Goal: Information Seeking & Learning: Compare options

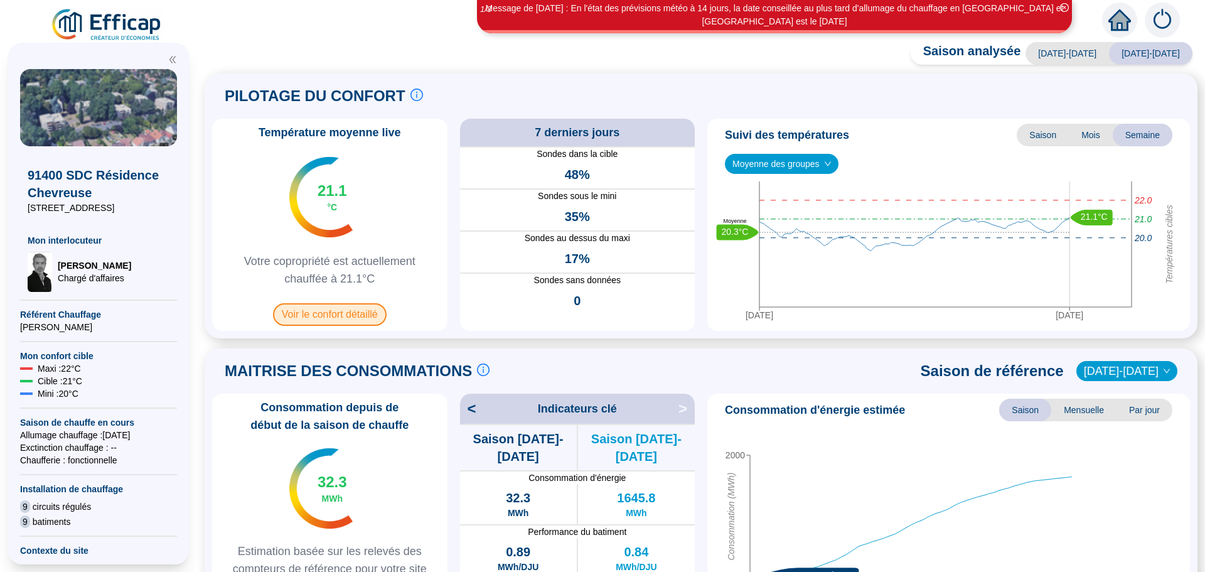
click at [333, 318] on span "Voir le confort détaillé" at bounding box center [330, 314] width 114 height 23
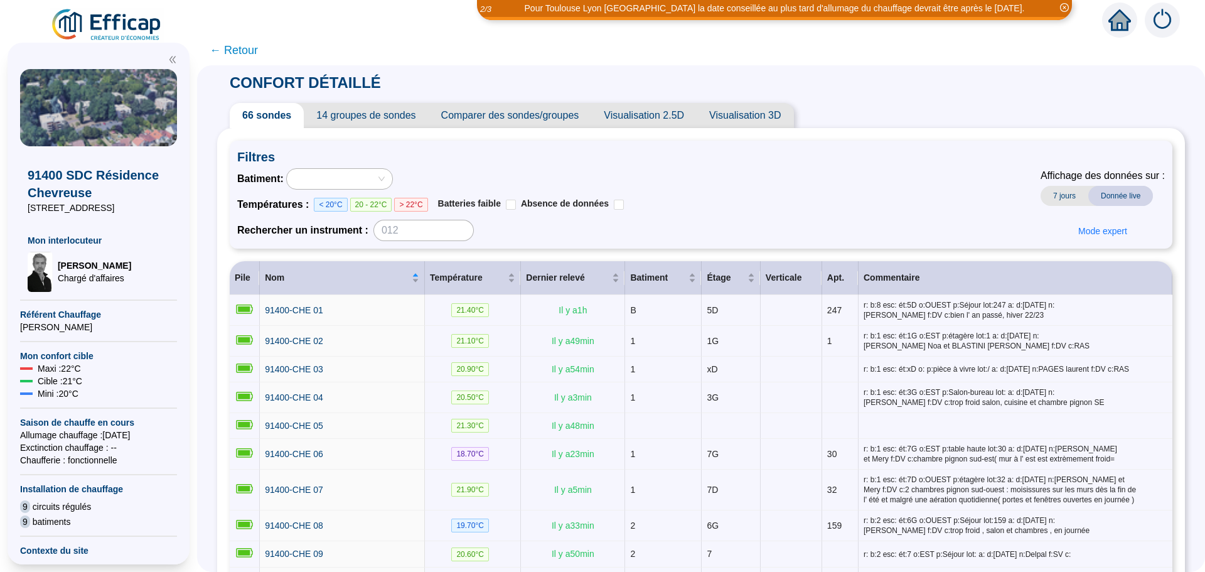
click at [568, 117] on span "Comparer des sondes/groupes" at bounding box center [510, 115] width 163 height 25
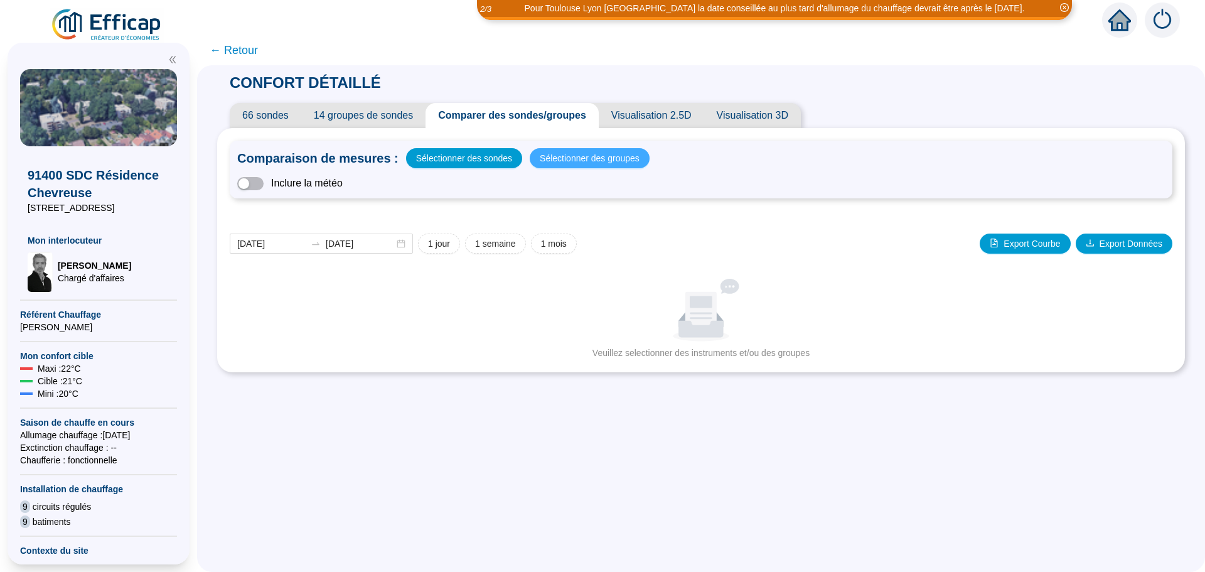
click at [567, 154] on span "Sélectionner des groupes" at bounding box center [590, 158] width 100 height 18
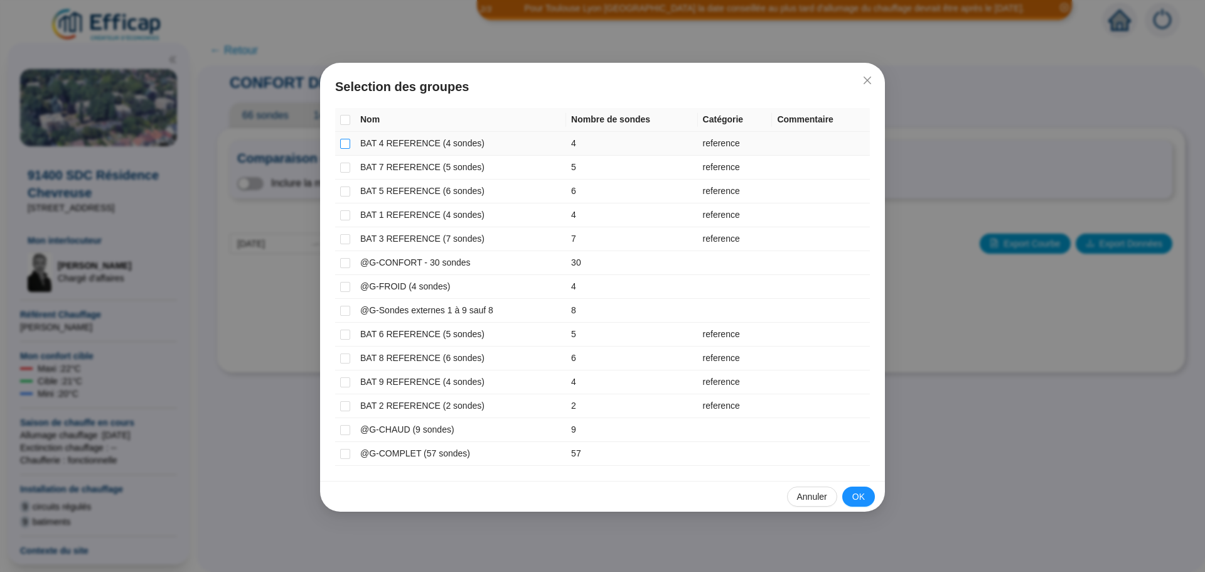
click at [344, 146] on input "checkbox" at bounding box center [345, 144] width 10 height 10
checkbox input "true"
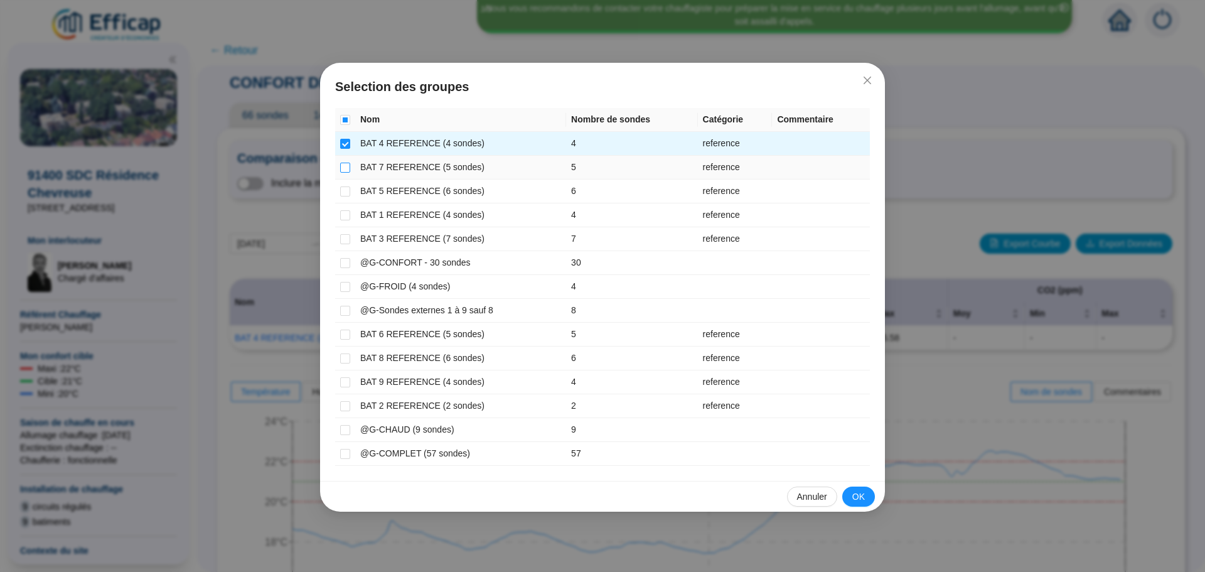
click at [345, 167] on input "checkbox" at bounding box center [345, 168] width 10 height 10
checkbox input "true"
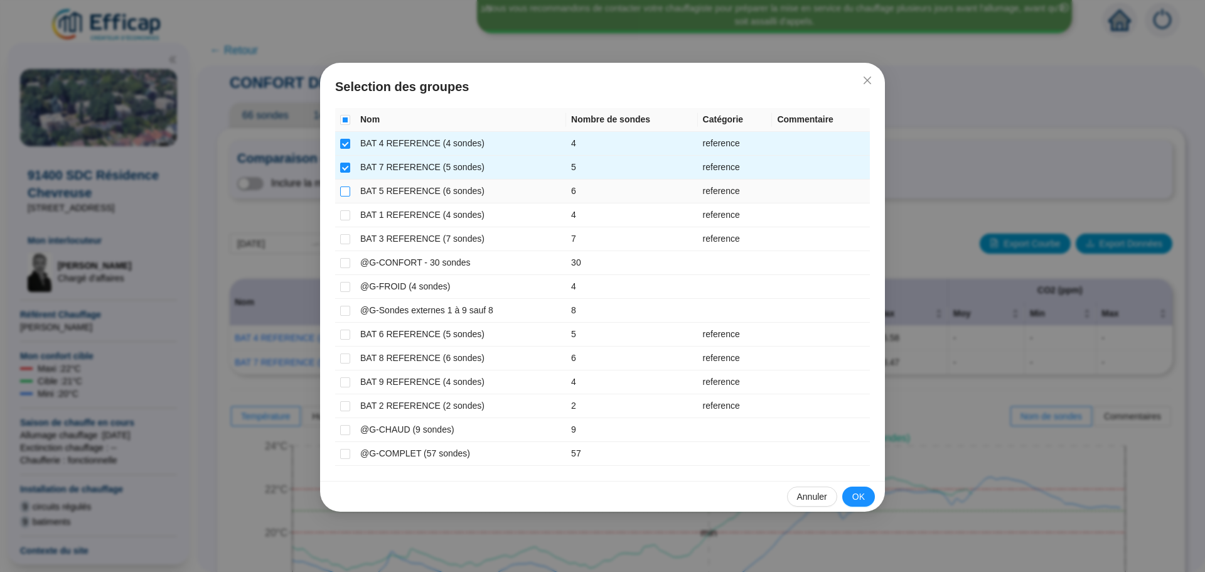
click at [344, 195] on input "checkbox" at bounding box center [345, 191] width 10 height 10
checkbox input "true"
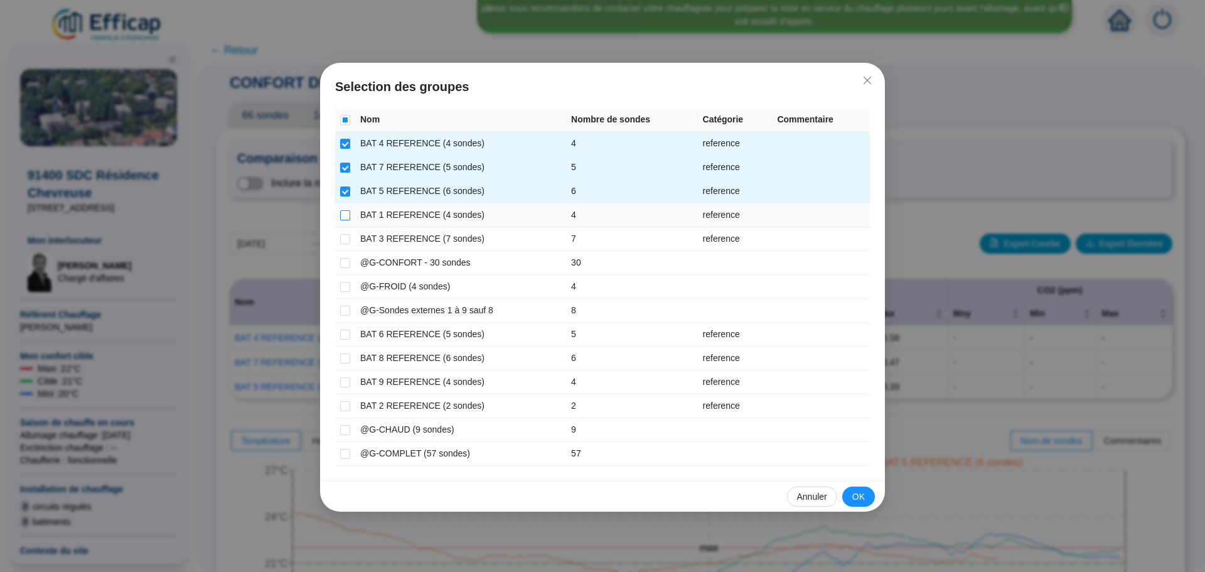
click at [346, 213] on input "checkbox" at bounding box center [345, 215] width 10 height 10
checkbox input "true"
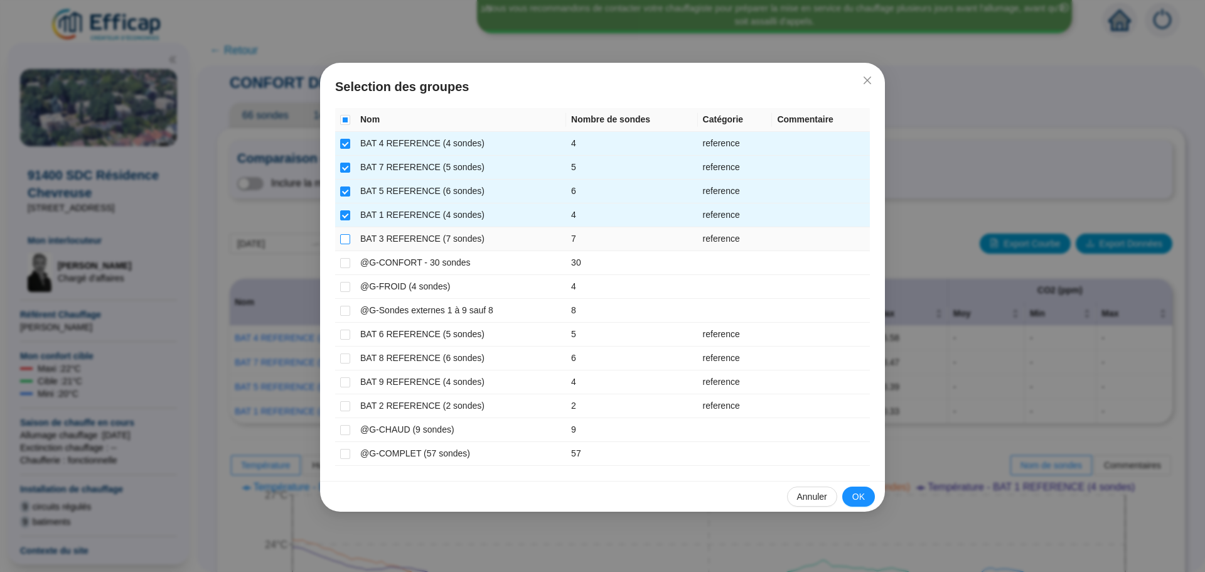
click at [342, 240] on input "checkbox" at bounding box center [345, 239] width 10 height 10
checkbox input "true"
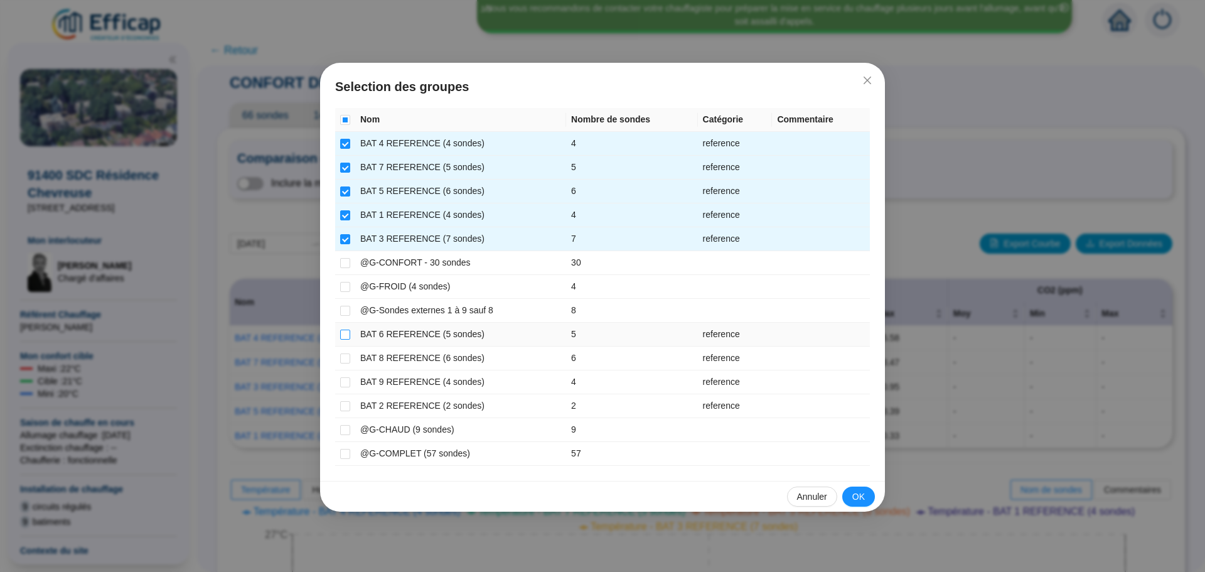
click at [346, 337] on input "checkbox" at bounding box center [345, 335] width 10 height 10
checkbox input "true"
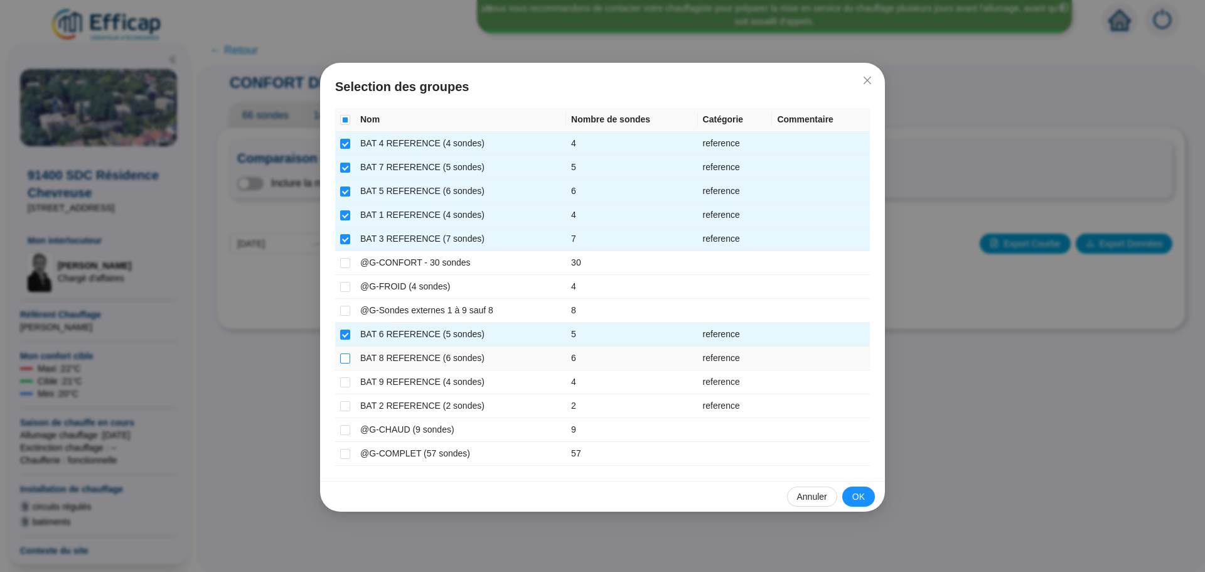
click at [346, 356] on input "checkbox" at bounding box center [345, 358] width 10 height 10
checkbox input "true"
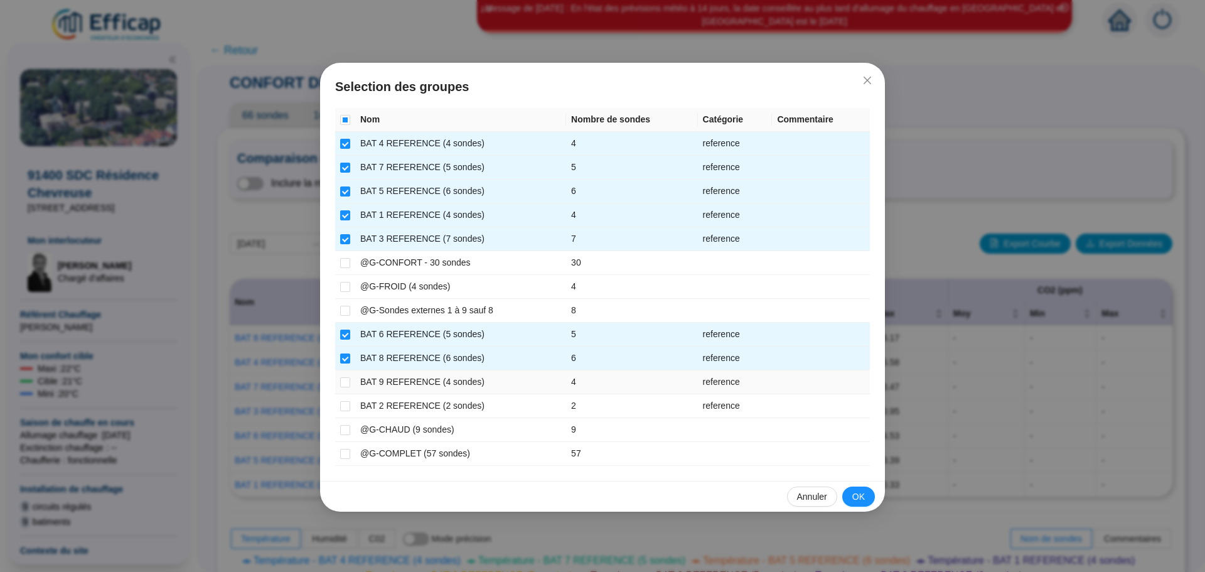
click at [351, 383] on td at bounding box center [345, 382] width 20 height 24
drag, startPoint x: 346, startPoint y: 382, endPoint x: 346, endPoint y: 397, distance: 14.4
click at [346, 385] on input "checkbox" at bounding box center [345, 382] width 10 height 10
checkbox input "true"
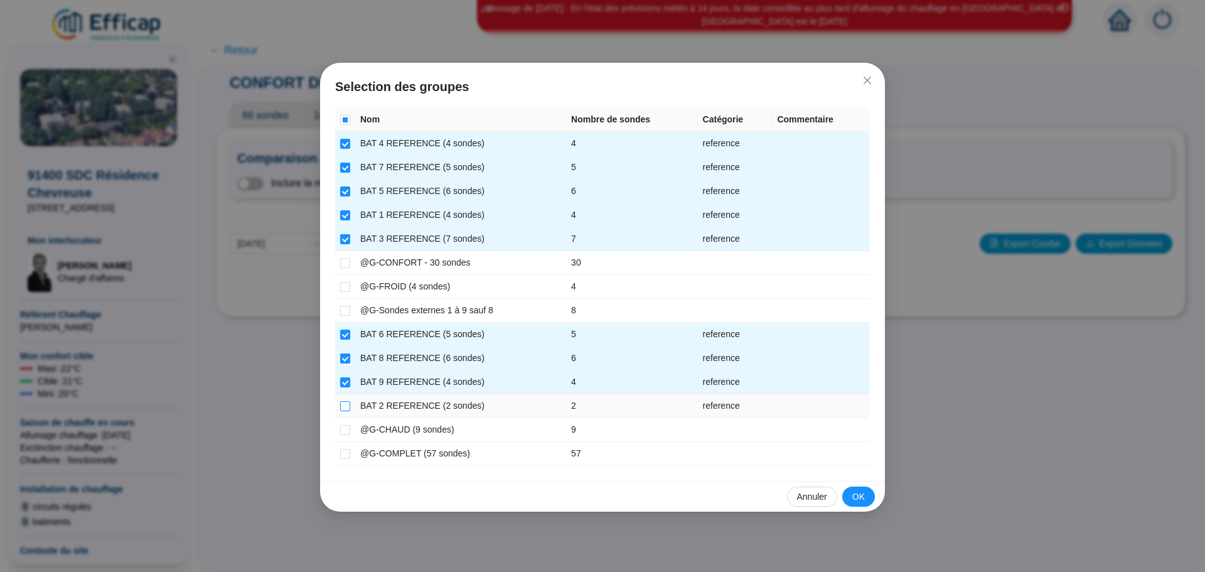
click at [346, 403] on input "checkbox" at bounding box center [345, 406] width 10 height 10
checkbox input "true"
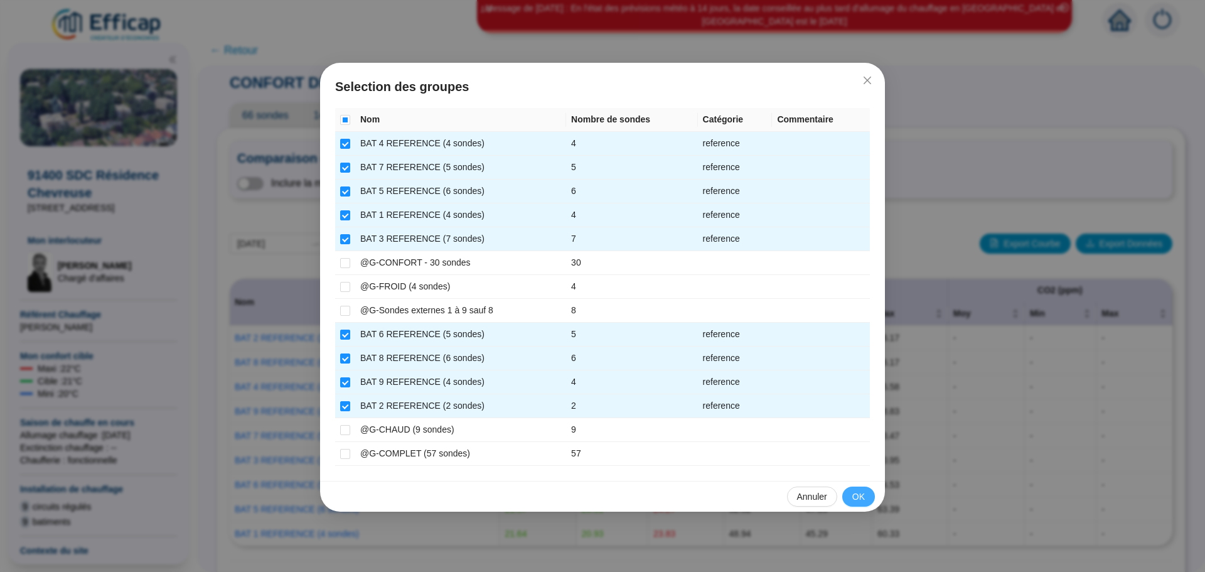
click at [863, 496] on span "OK" at bounding box center [858, 496] width 13 height 13
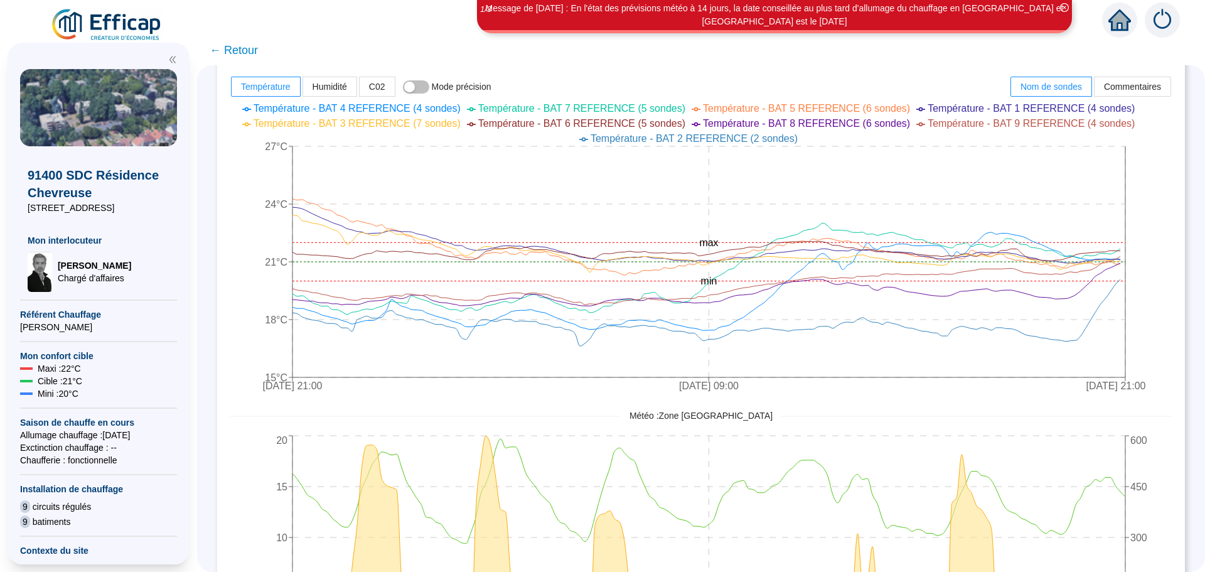
scroll to position [502, 0]
